Goal: Check status: Check status

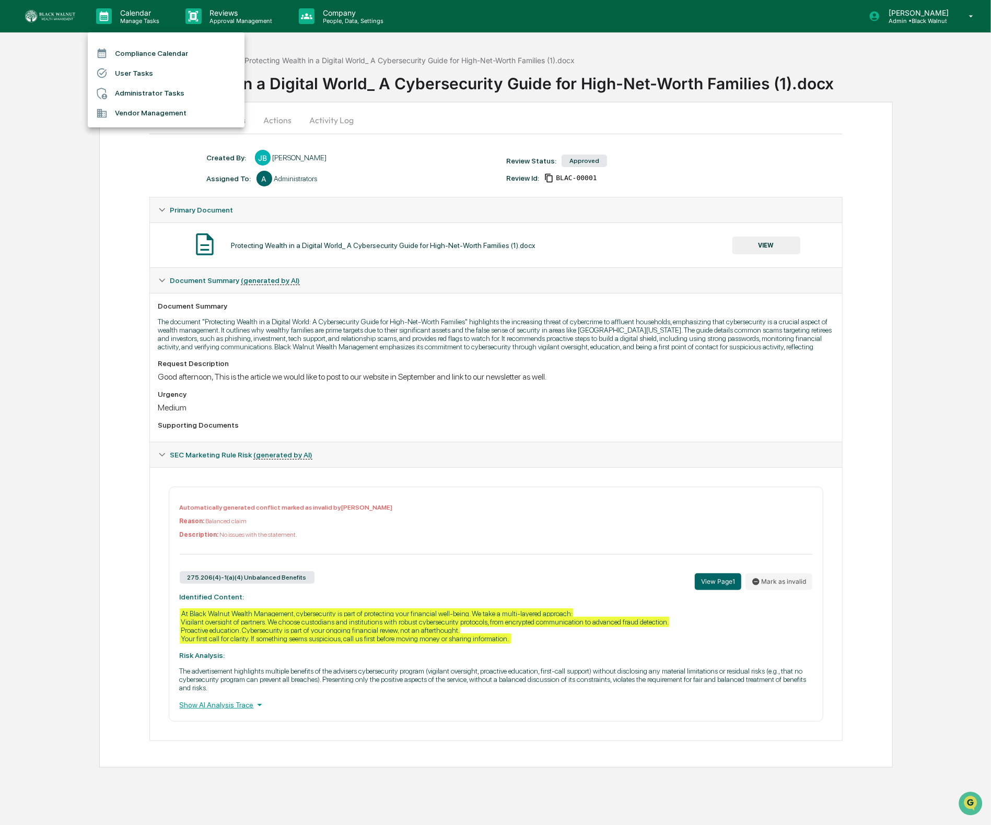
click at [42, 18] on div at bounding box center [495, 412] width 991 height 825
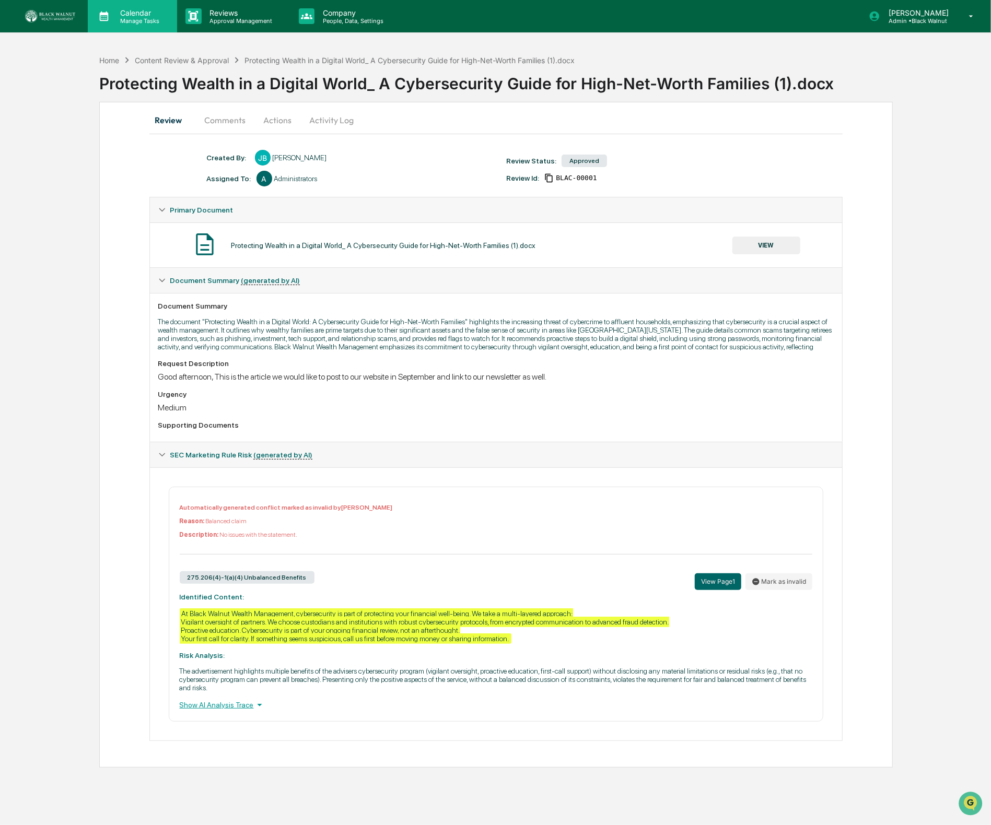
click at [145, 15] on p "Calendar" at bounding box center [138, 12] width 53 height 9
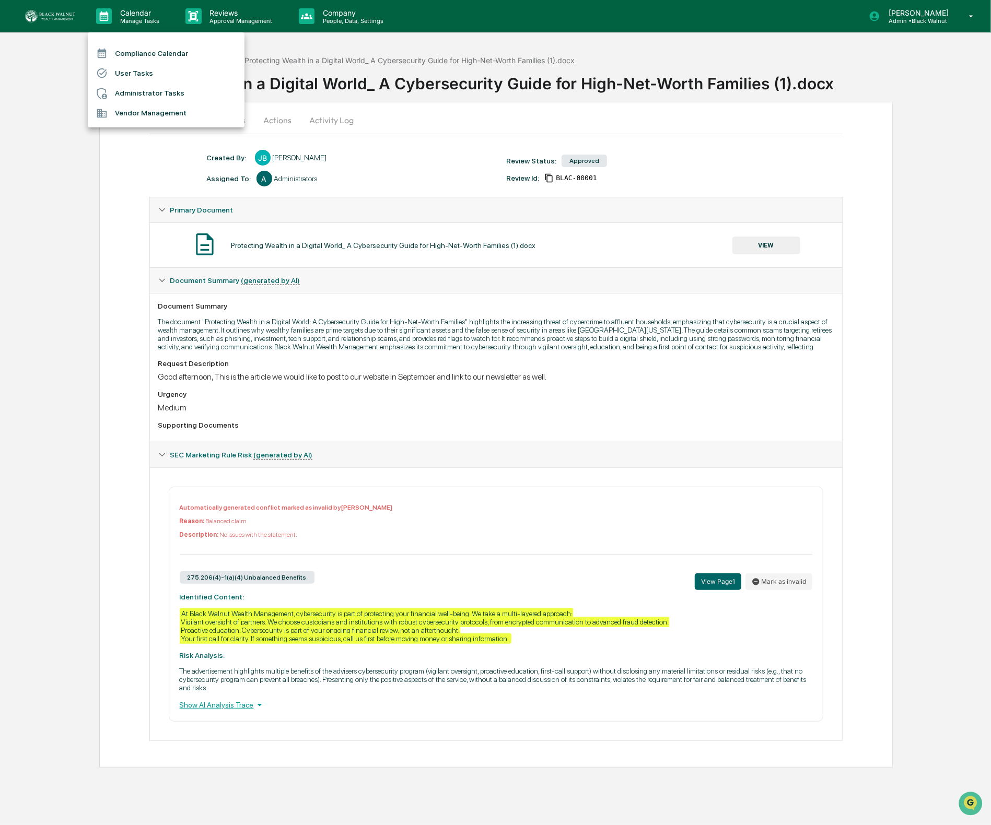
click at [229, 18] on div at bounding box center [495, 412] width 991 height 825
click at [229, 18] on p "Approval Management" at bounding box center [240, 20] width 76 height 7
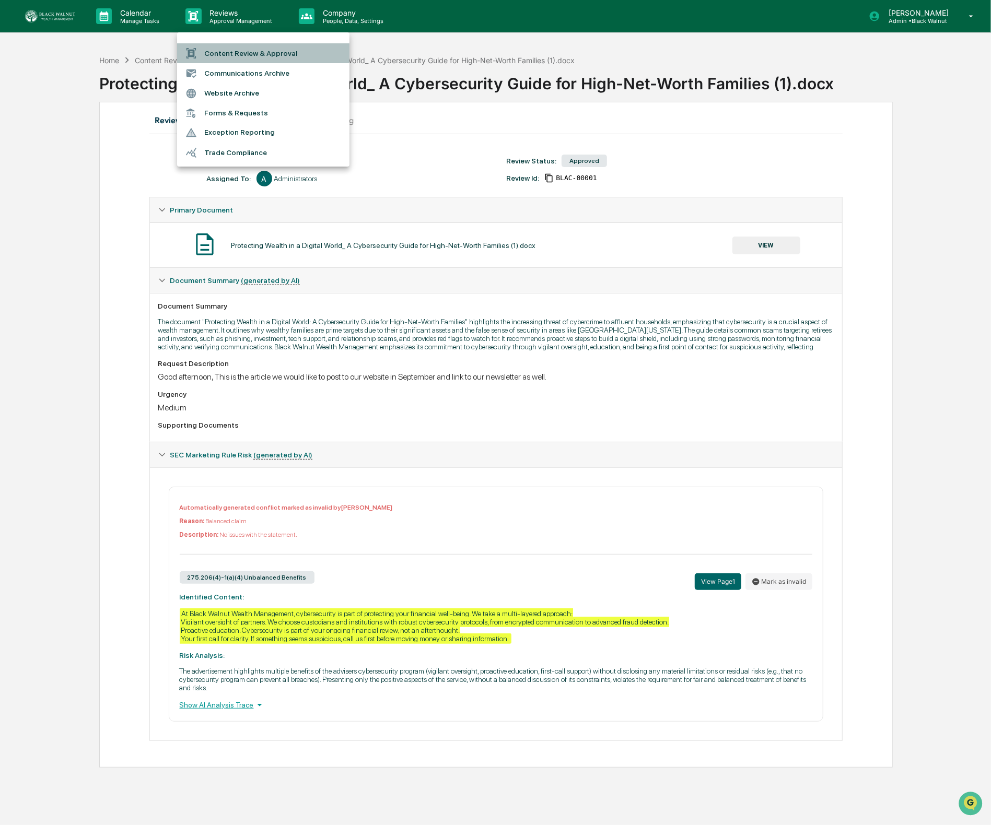
click at [237, 61] on li "Content Review & Approval" at bounding box center [263, 53] width 172 height 20
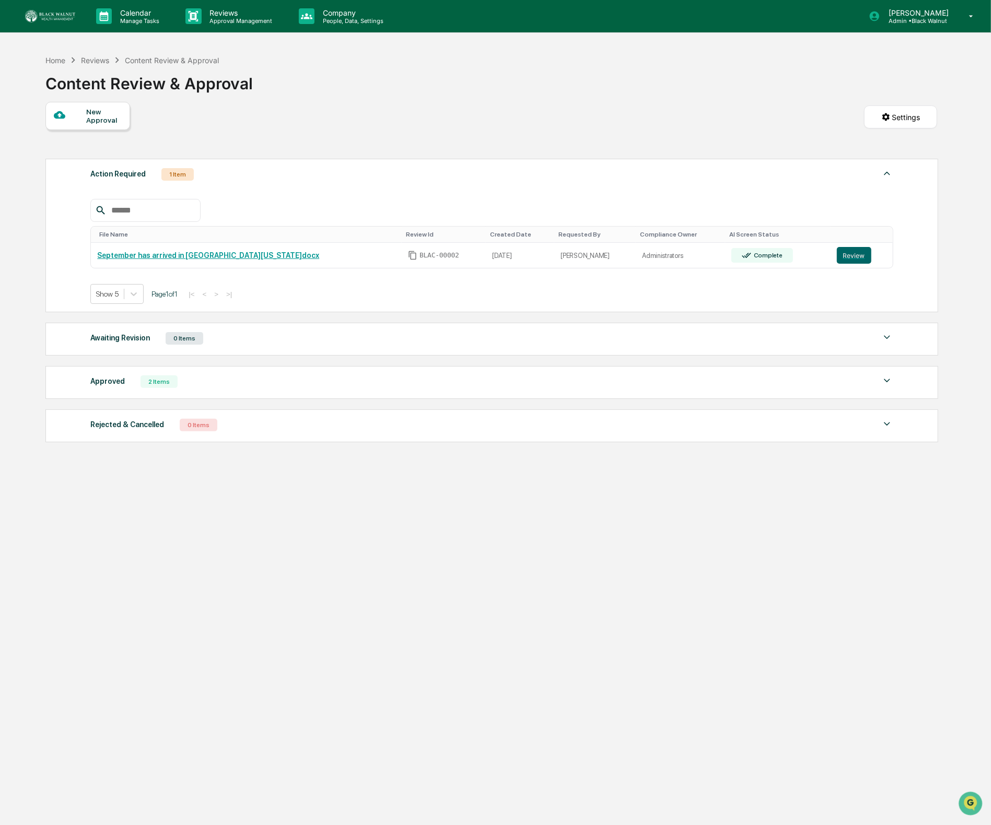
click at [123, 385] on div "Approved" at bounding box center [107, 382] width 34 height 14
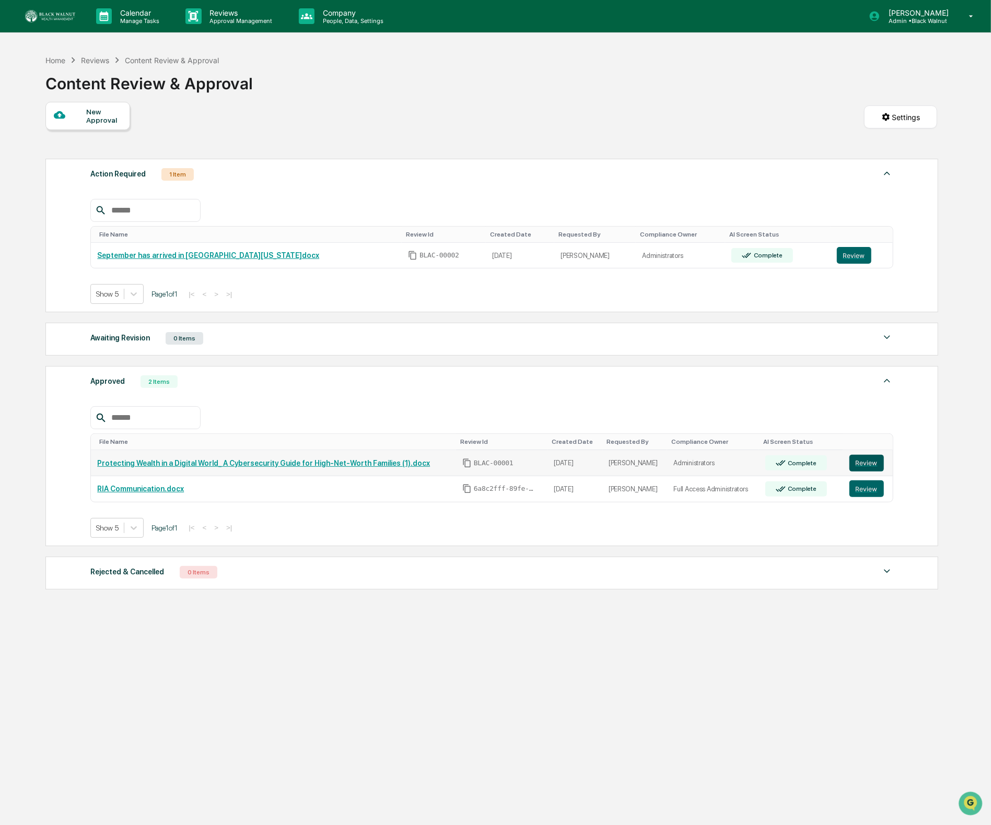
click at [858, 468] on button "Review" at bounding box center [866, 463] width 34 height 17
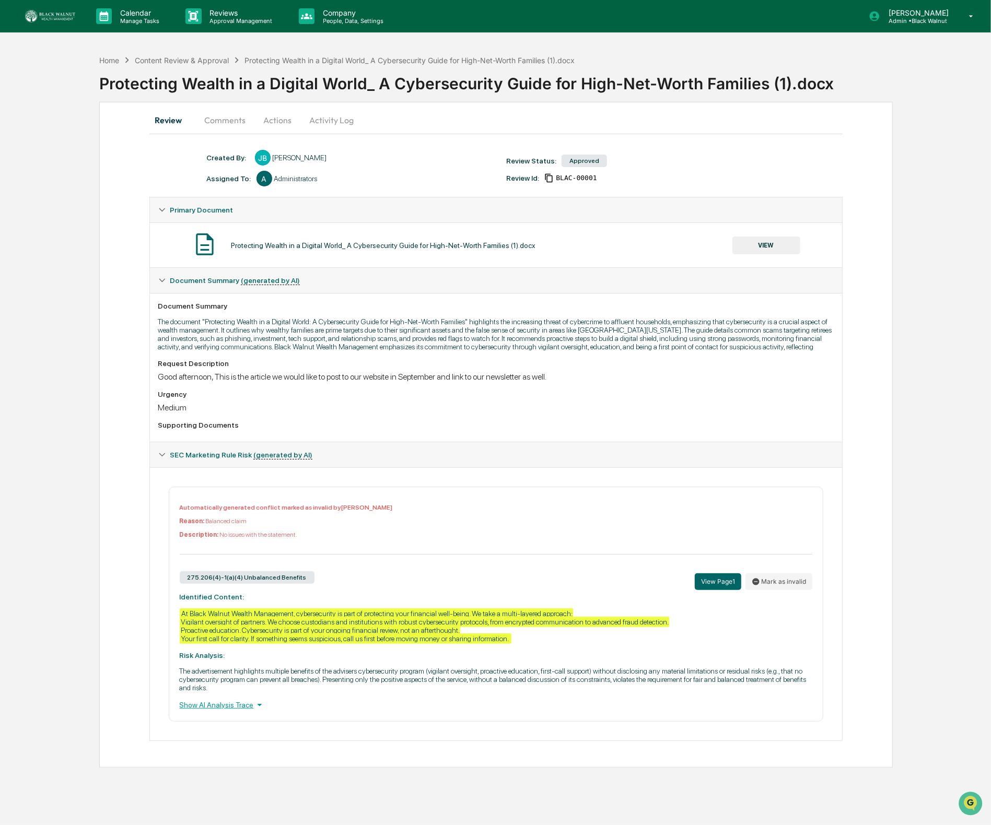
drag, startPoint x: 324, startPoint y: 142, endPoint x: 330, endPoint y: 126, distance: 16.9
click at [326, 139] on div "Review Comments Actions Activity Log Created By: ‎ ‎ [PERSON_NAME] Assigned To:…" at bounding box center [496, 435] width 794 height 666
click at [331, 126] on button "Activity Log" at bounding box center [331, 120] width 61 height 25
